Goal: Task Accomplishment & Management: Manage account settings

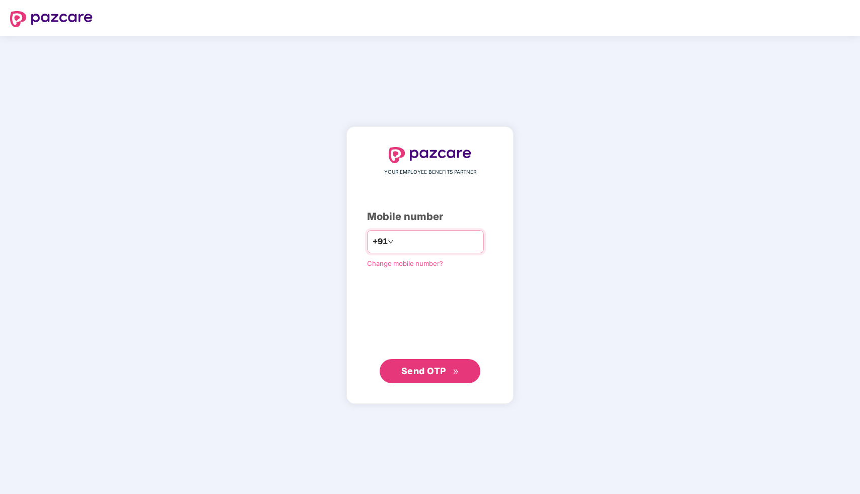
click at [419, 242] on input "number" at bounding box center [437, 242] width 83 height 16
type input "**********"
click at [417, 371] on span "Send OTP" at bounding box center [423, 370] width 45 height 11
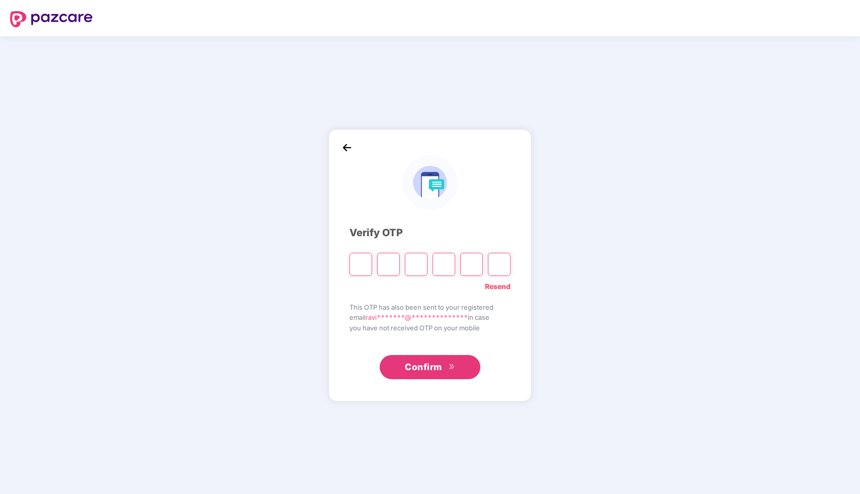
type input "*"
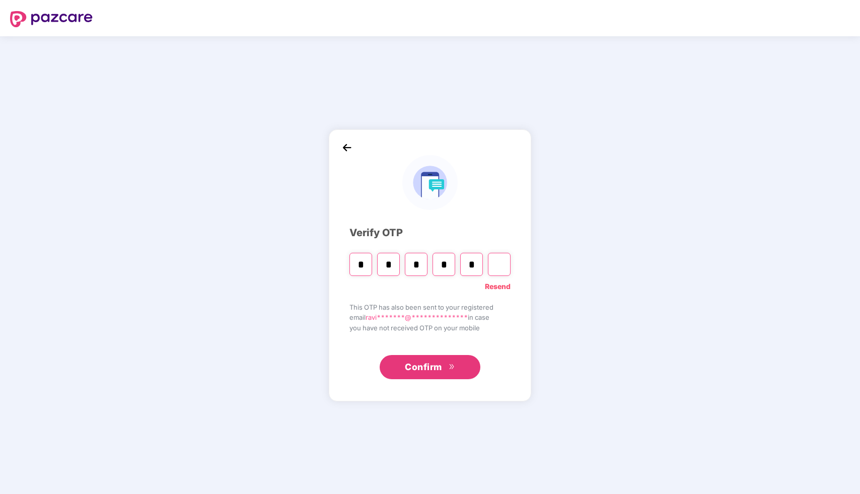
type input "*"
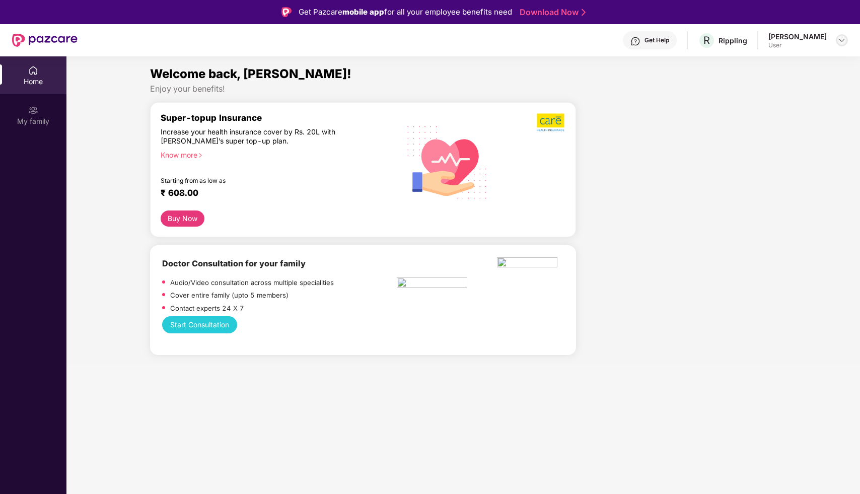
click at [841, 43] on img at bounding box center [842, 40] width 8 height 8
click at [693, 262] on div at bounding box center [680, 233] width 200 height 263
click at [29, 108] on img at bounding box center [33, 110] width 10 height 10
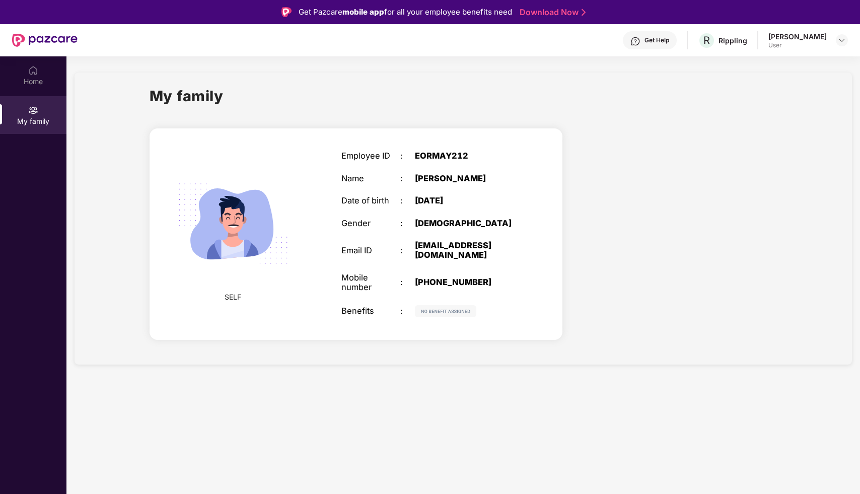
click at [752, 30] on div "Get Help R Rippling [PERSON_NAME] User" at bounding box center [463, 40] width 770 height 32
click at [747, 40] on div "Rippling" at bounding box center [732, 41] width 29 height 10
click at [710, 43] on span "R" at bounding box center [706, 40] width 7 height 12
click at [802, 41] on div "User" at bounding box center [797, 45] width 58 height 8
click at [804, 33] on div "[PERSON_NAME]" at bounding box center [797, 37] width 58 height 10
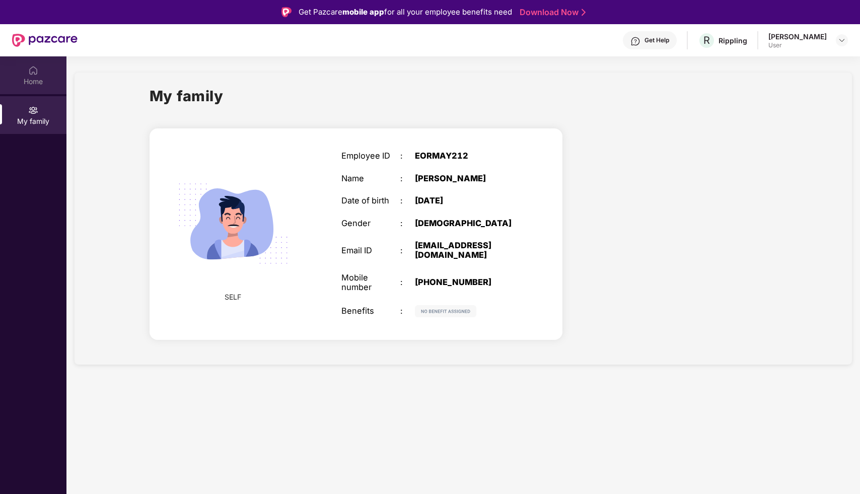
click at [36, 73] on img at bounding box center [33, 70] width 10 height 10
